Goal: Task Accomplishment & Management: Use online tool/utility

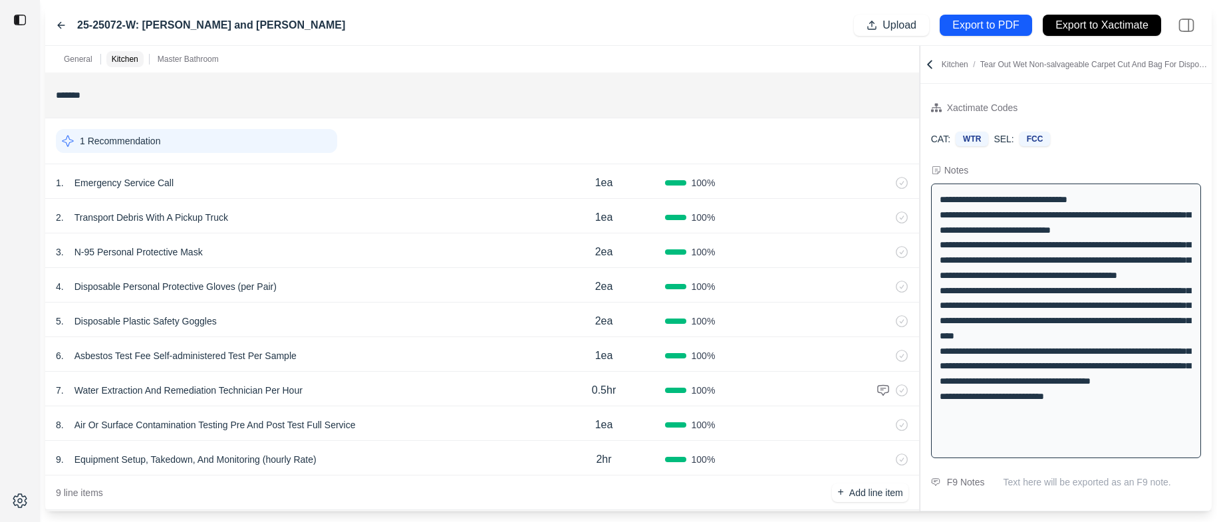
scroll to position [408, 0]
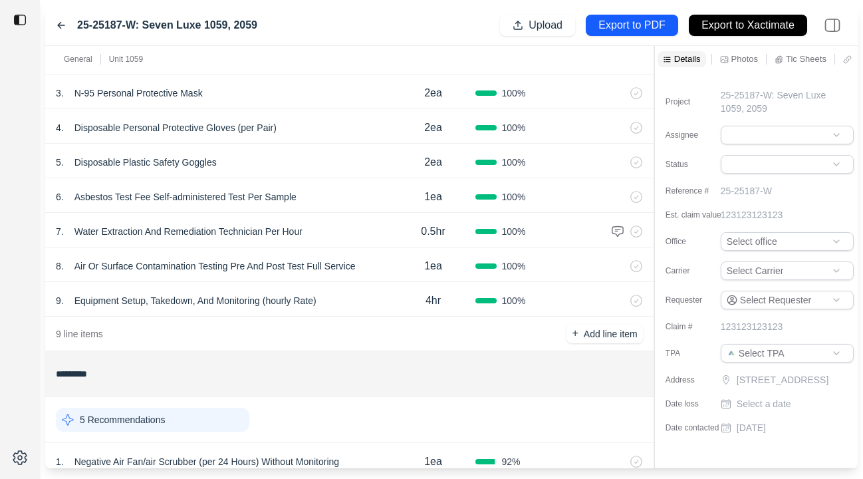
scroll to position [397, 0]
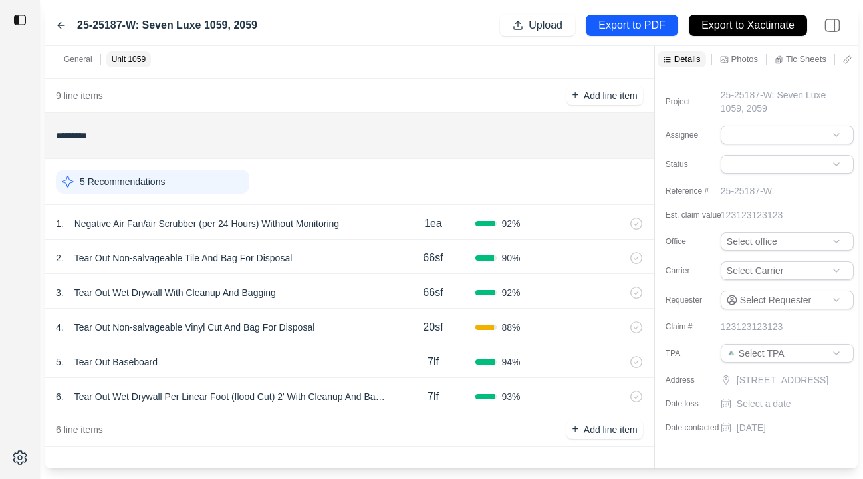
click at [373, 235] on div "1 . Negative Air Fan/air Scrubber (per 24 Hours) Without Monitoring 1ea 92 %" at bounding box center [349, 222] width 608 height 35
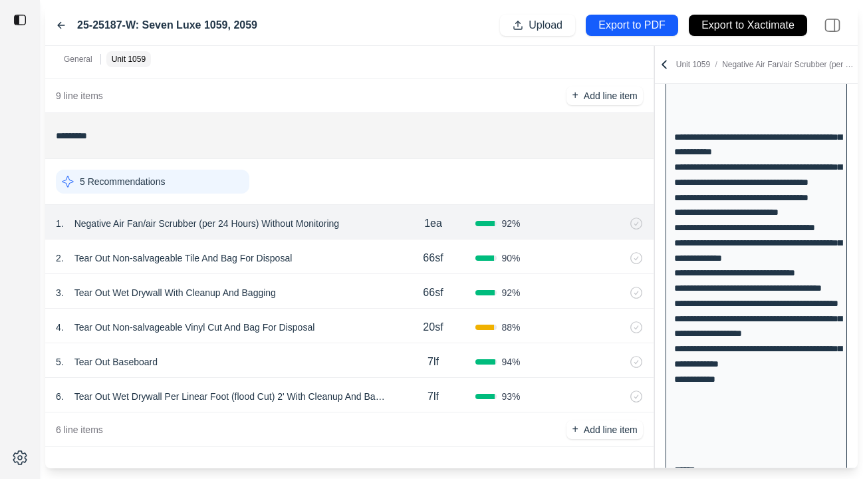
scroll to position [443, 0]
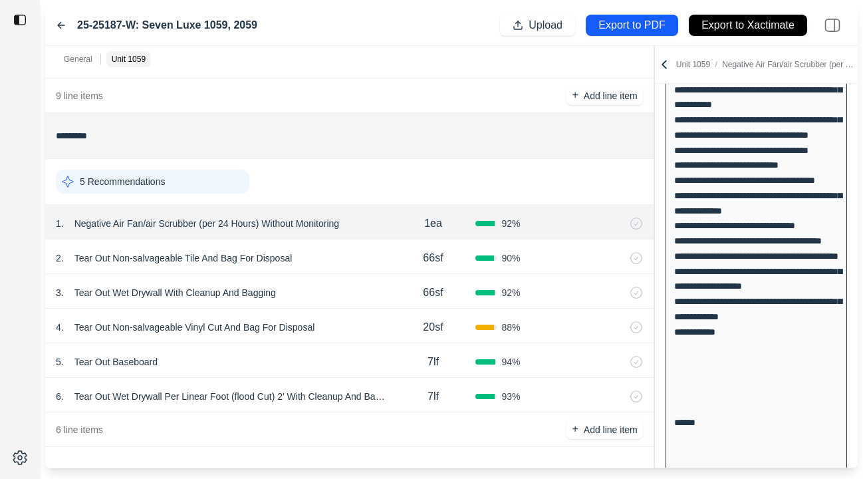
click at [355, 263] on div "2 . Tear Out Non-salvageable Tile And Bag For Disposal" at bounding box center [223, 258] width 335 height 19
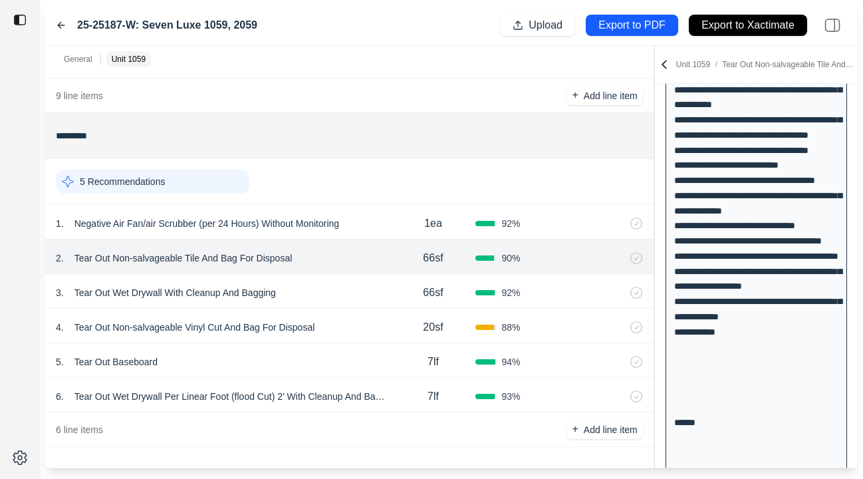
click at [341, 290] on div "3 . Tear Out Wet Drywall With Cleanup And Bagging" at bounding box center [223, 292] width 335 height 19
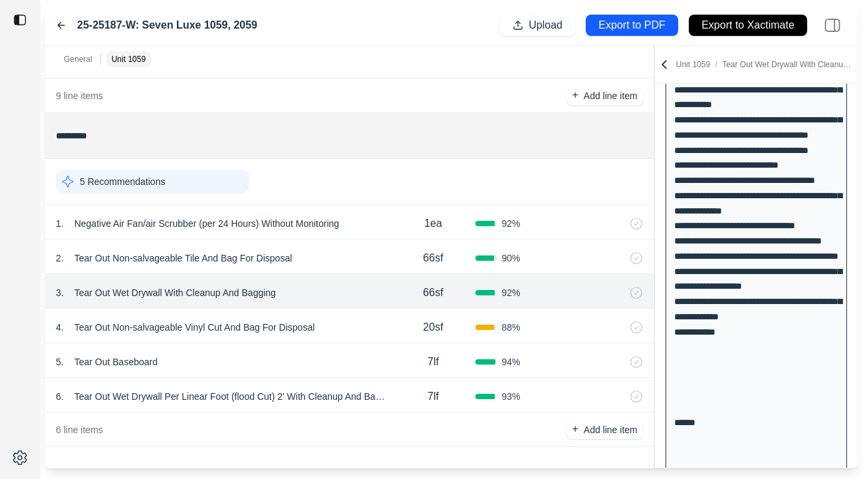
click at [353, 328] on div "4 . Tear Out Non-salvageable Vinyl Cut And Bag For Disposal" at bounding box center [223, 327] width 335 height 19
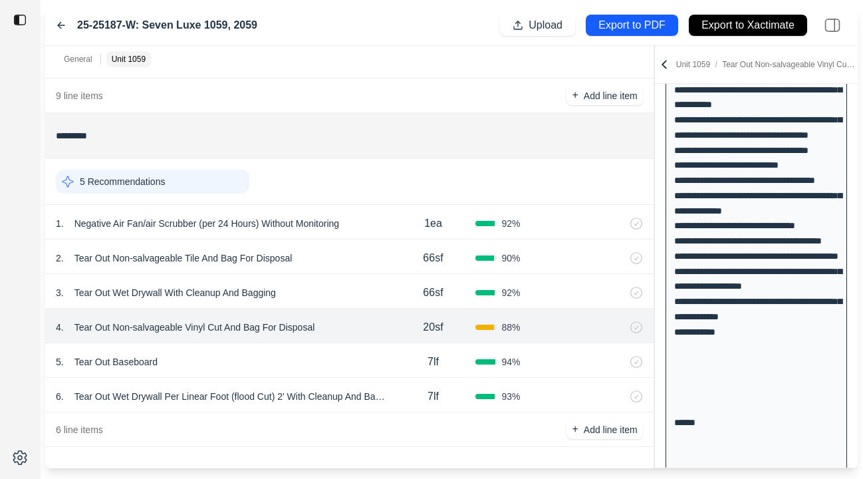
click at [342, 370] on div "5 . Tear Out Baseboard" at bounding box center [223, 361] width 335 height 19
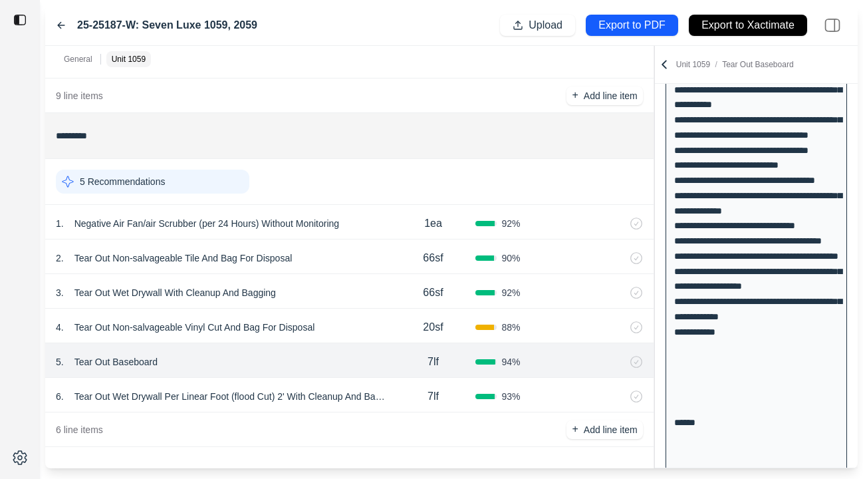
click at [376, 399] on p "Tear Out Wet Drywall Per Linear Foot (flood Cut) 2' With Cleanup And Bagging" at bounding box center [230, 396] width 323 height 19
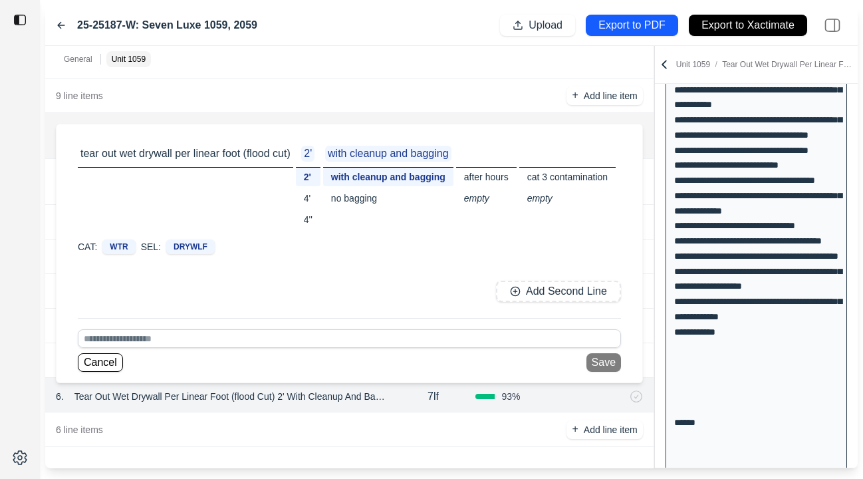
click at [202, 465] on div "******* 1 Recommendation 1 . Emergency Service Call 1ea 100 % 2 . Transport Deb…" at bounding box center [349, 270] width 608 height 396
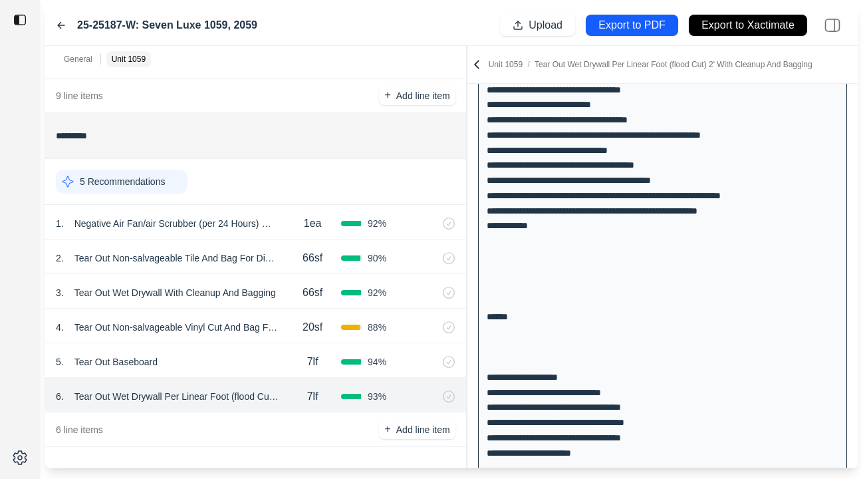
click at [467, 247] on div at bounding box center [467, 257] width 1 height 422
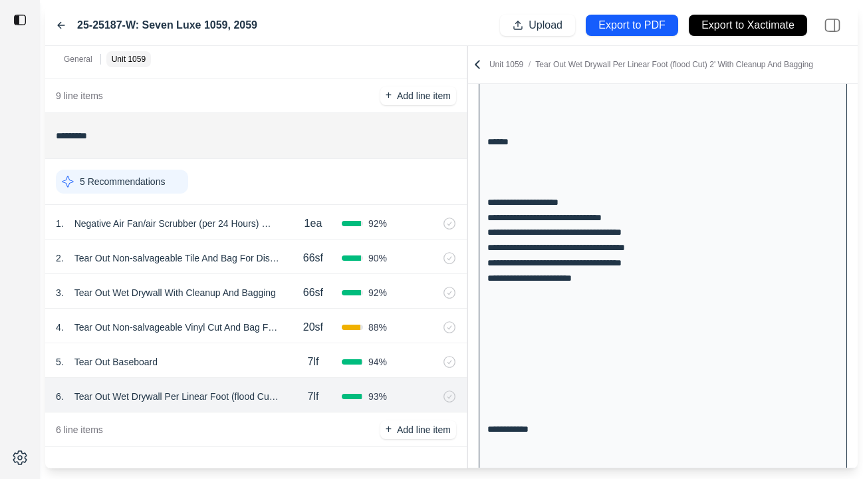
scroll to position [628, 0]
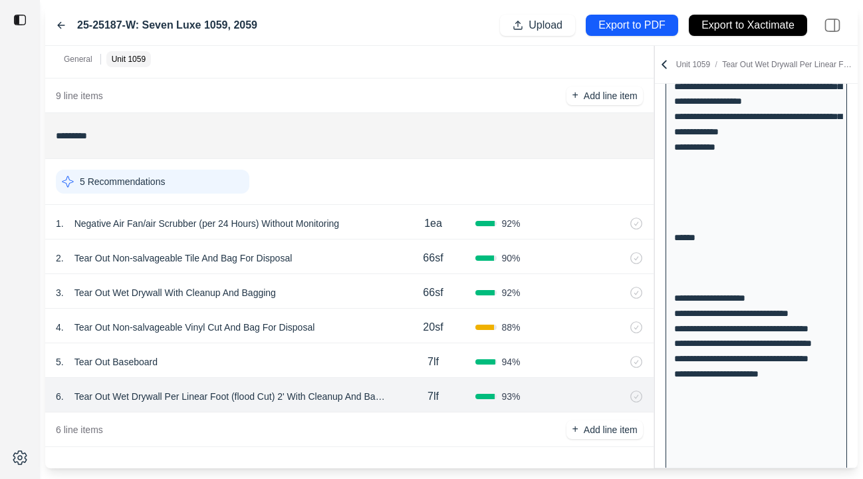
click at [699, 266] on div "General Unit 1059 ******* 1 Recommendation 1 . Emergency Service Call 1ea 100 %…" at bounding box center [451, 257] width 813 height 422
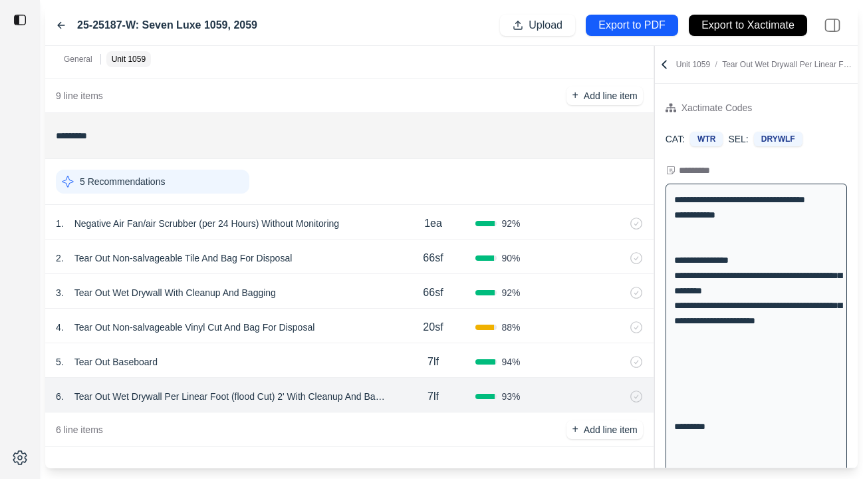
scroll to position [0, 0]
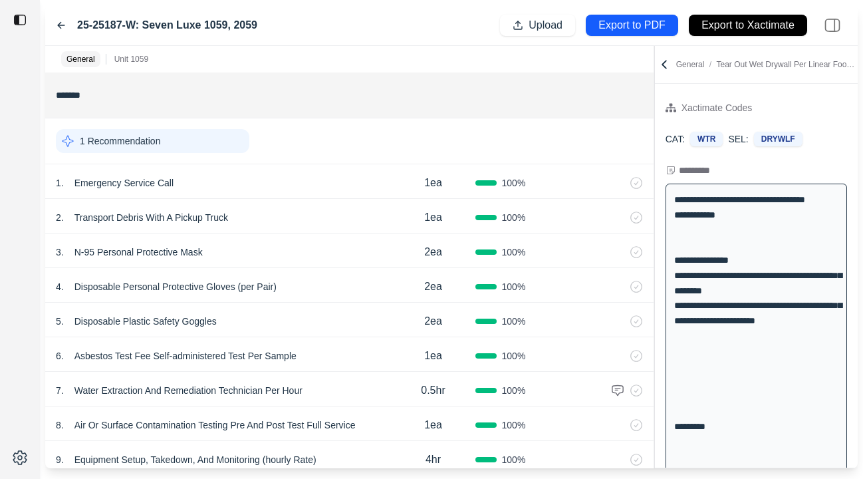
click at [667, 61] on icon at bounding box center [664, 64] width 13 height 13
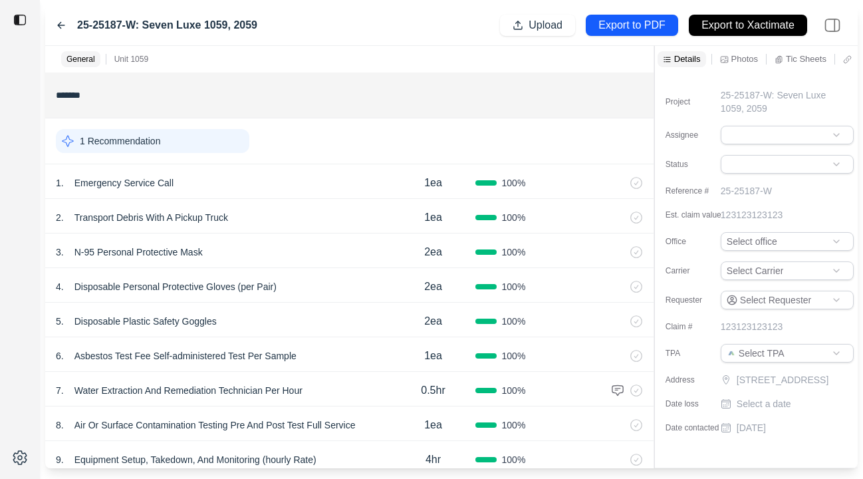
click at [782, 57] on icon at bounding box center [779, 59] width 6 height 7
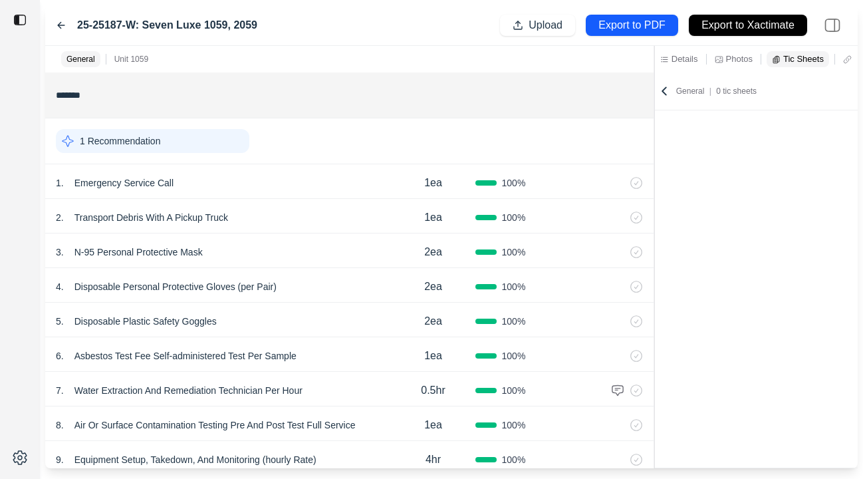
click at [729, 55] on p "Photos" at bounding box center [739, 58] width 27 height 11
click at [655, 59] on div "General Unit 1059 ******* 1 Recommendation 1 . Emergency Service Call 1ea 100 %…" at bounding box center [451, 257] width 813 height 422
click at [684, 59] on p "Details" at bounding box center [685, 58] width 27 height 11
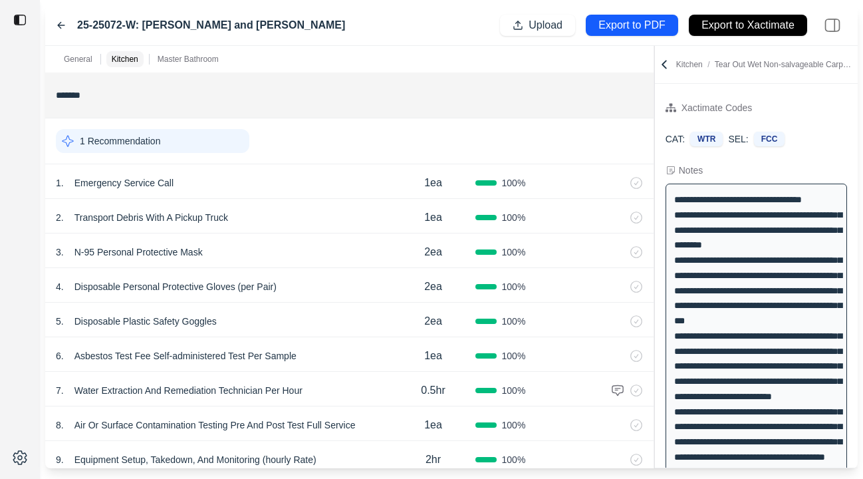
scroll to position [408, 0]
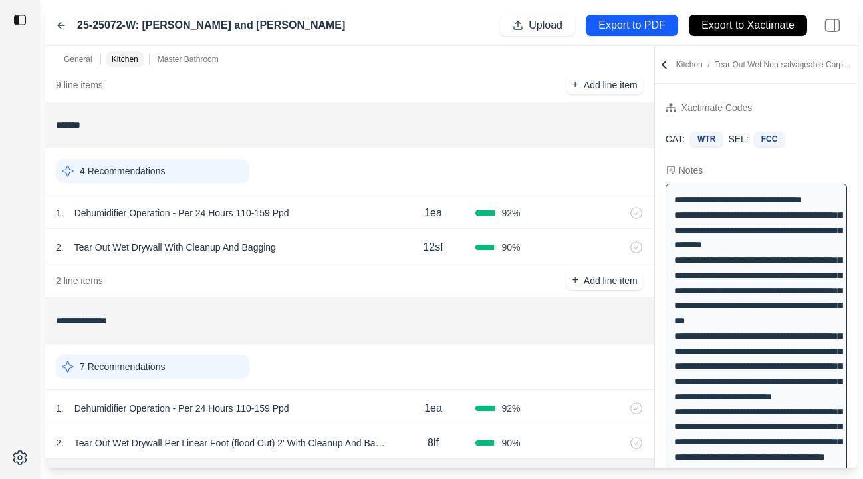
click at [55, 26] on div "25-25072-W: [PERSON_NAME] and [PERSON_NAME] Upload Export to PDF Export to Xact…" at bounding box center [451, 25] width 813 height 41
click at [58, 26] on icon at bounding box center [61, 25] width 11 height 11
